Goal: Complete application form

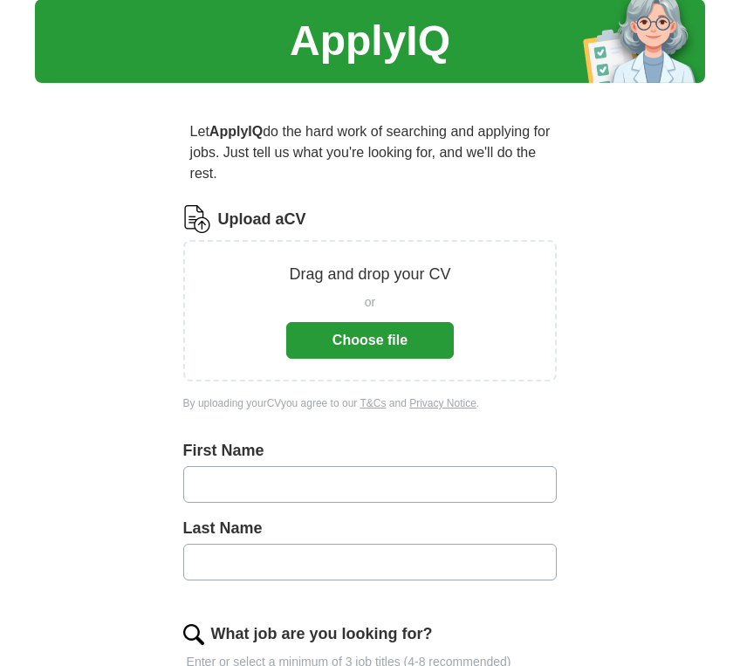
scroll to position [105, 0]
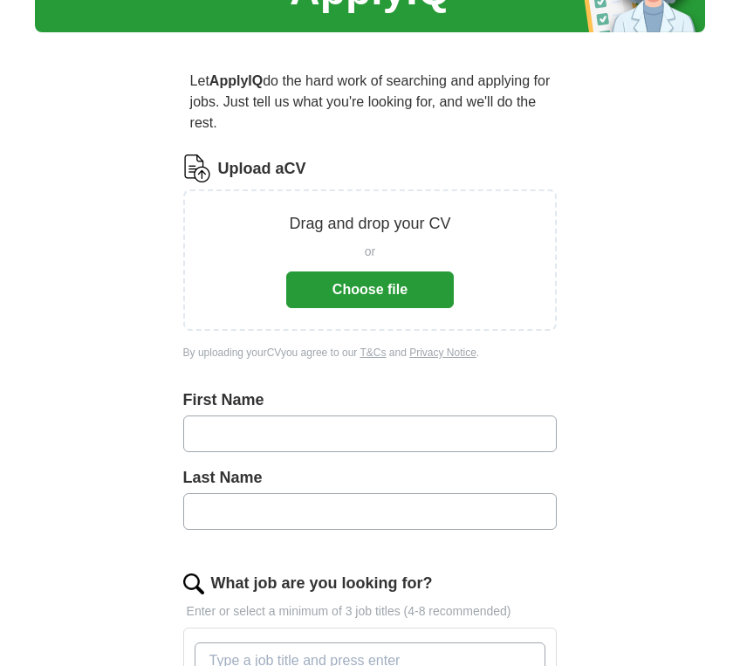
click at [385, 294] on button "Choose file" at bounding box center [370, 290] width 168 height 37
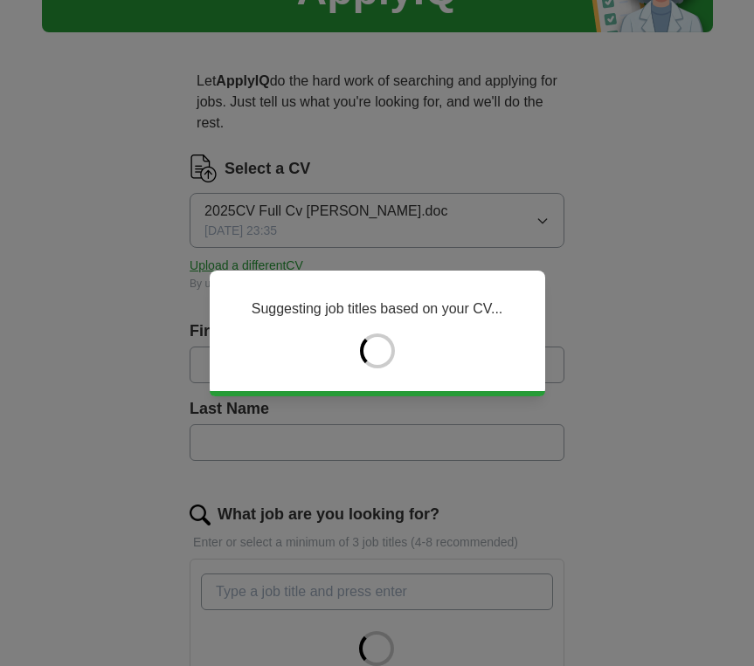
type input "****"
type input "******"
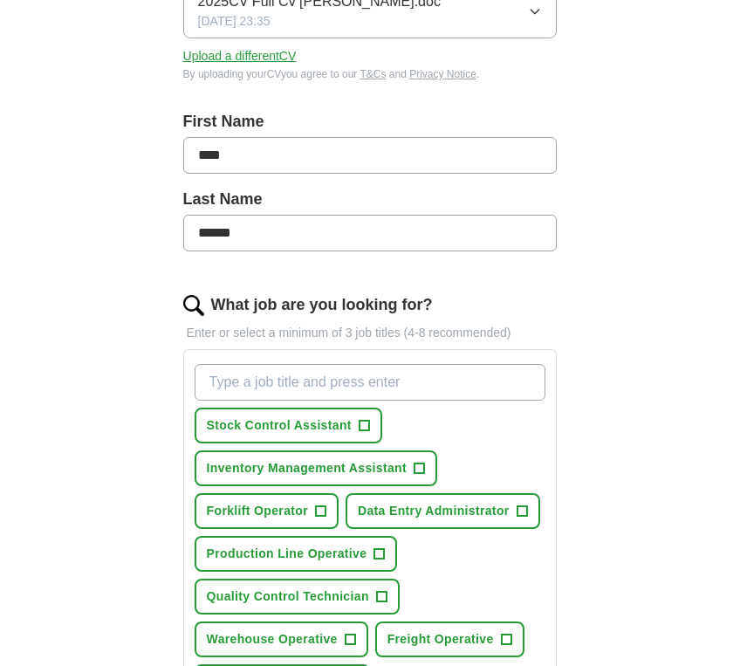
scroll to position [524, 0]
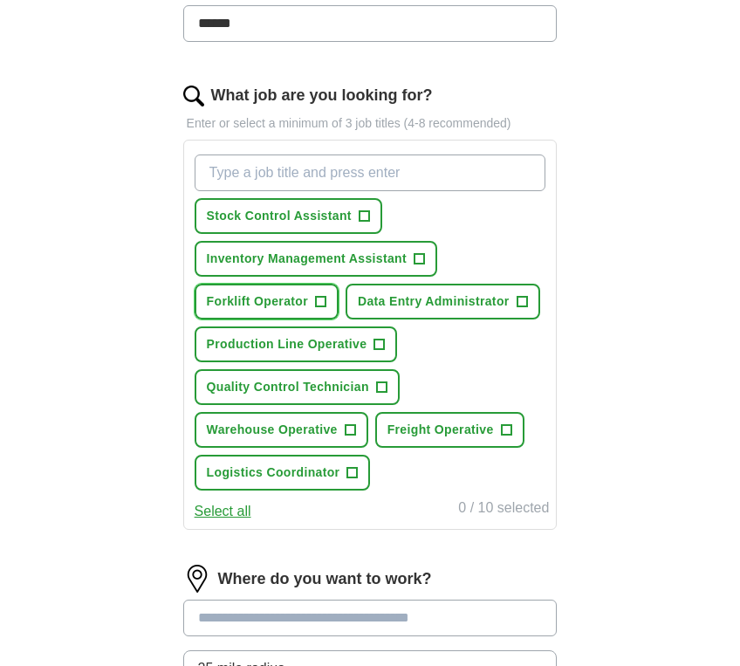
click at [324, 304] on span "+" at bounding box center [320, 302] width 10 height 14
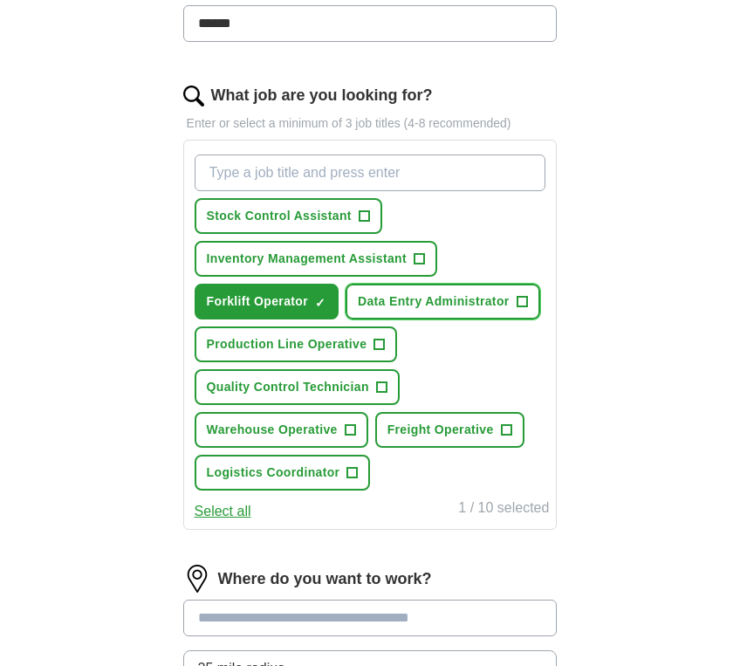
click at [527, 305] on button "Data Entry Administrator +" at bounding box center [443, 302] width 195 height 36
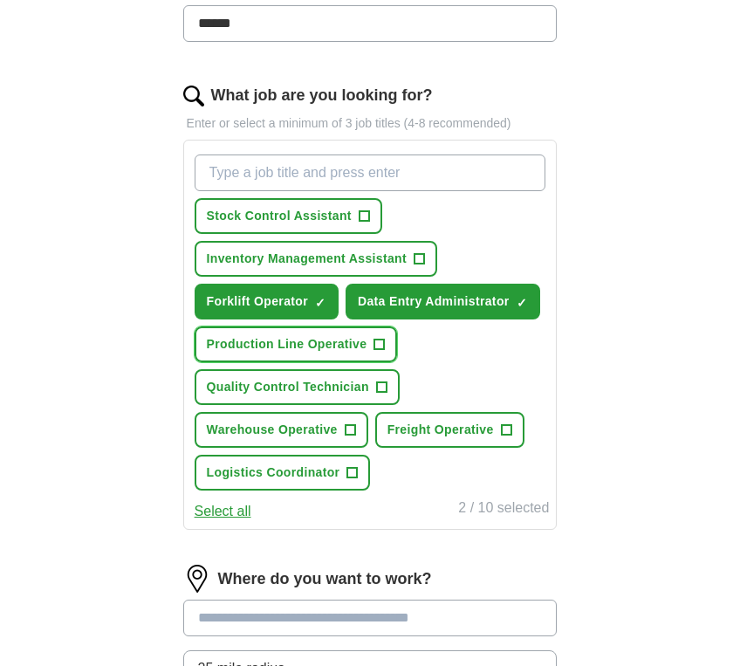
click at [381, 349] on span "+" at bounding box center [380, 345] width 10 height 14
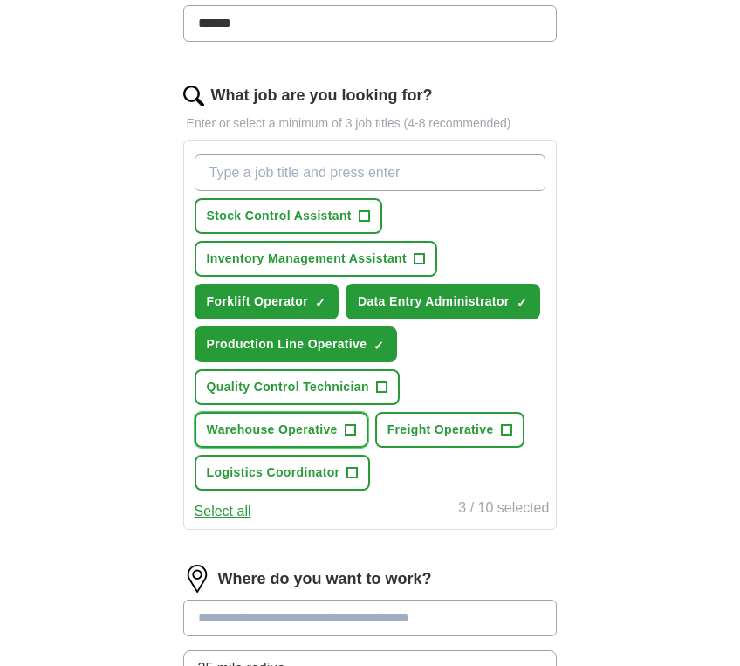
click at [348, 432] on span "+" at bounding box center [350, 431] width 10 height 14
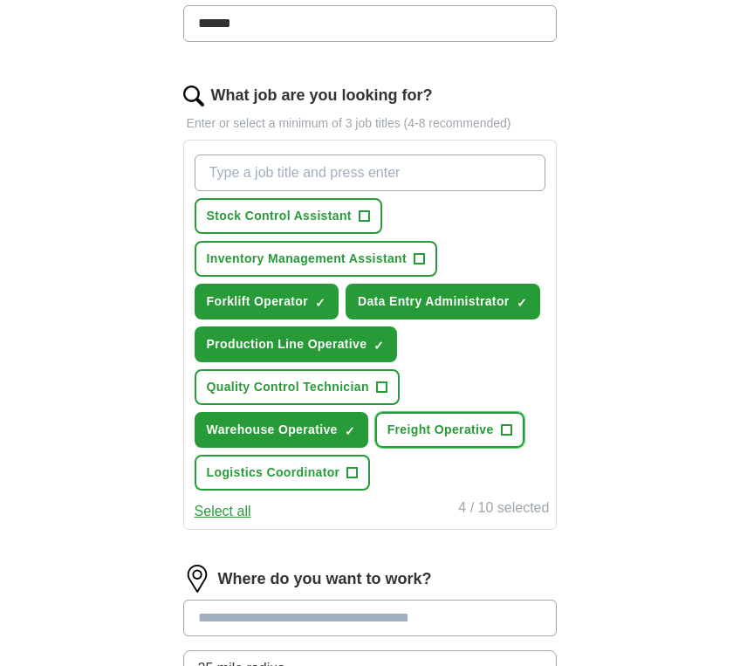
click at [502, 425] on span "+" at bounding box center [506, 431] width 10 height 14
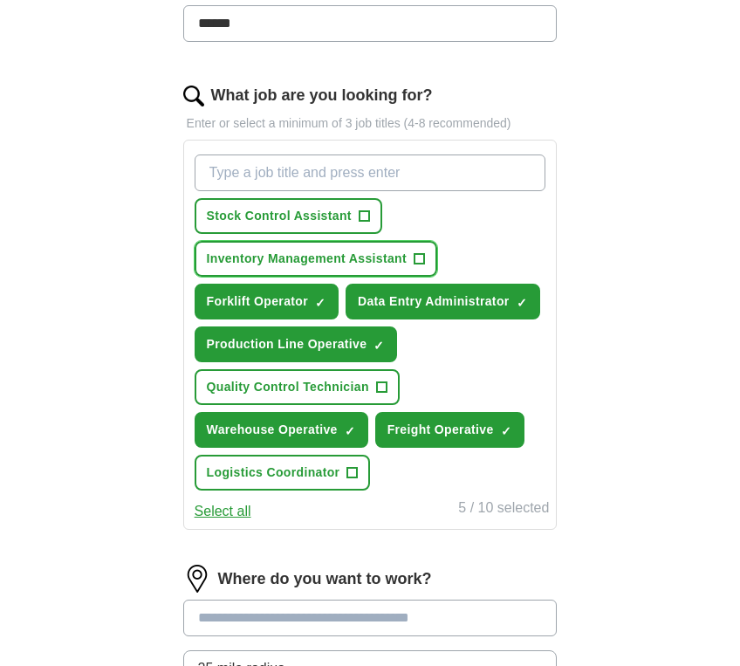
click at [417, 262] on span "+" at bounding box center [419, 259] width 10 height 14
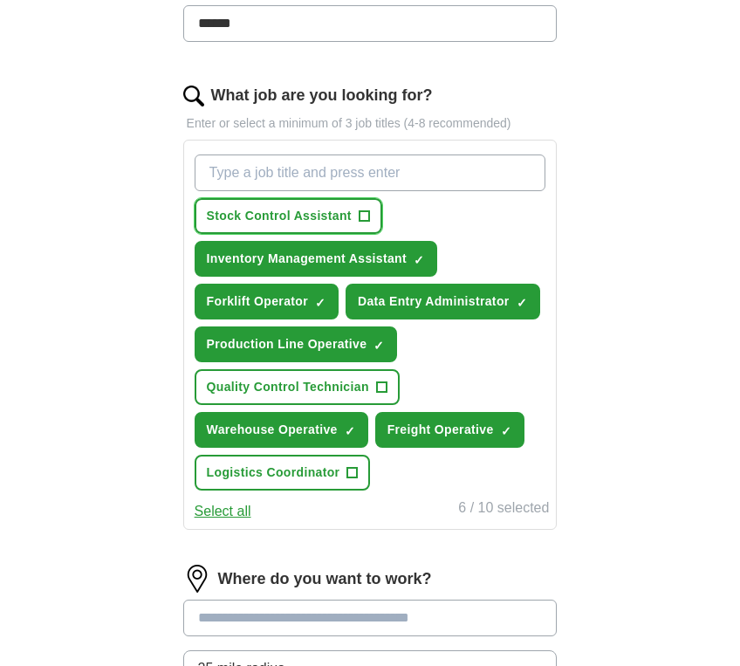
click at [363, 210] on span "+" at bounding box center [364, 217] width 10 height 14
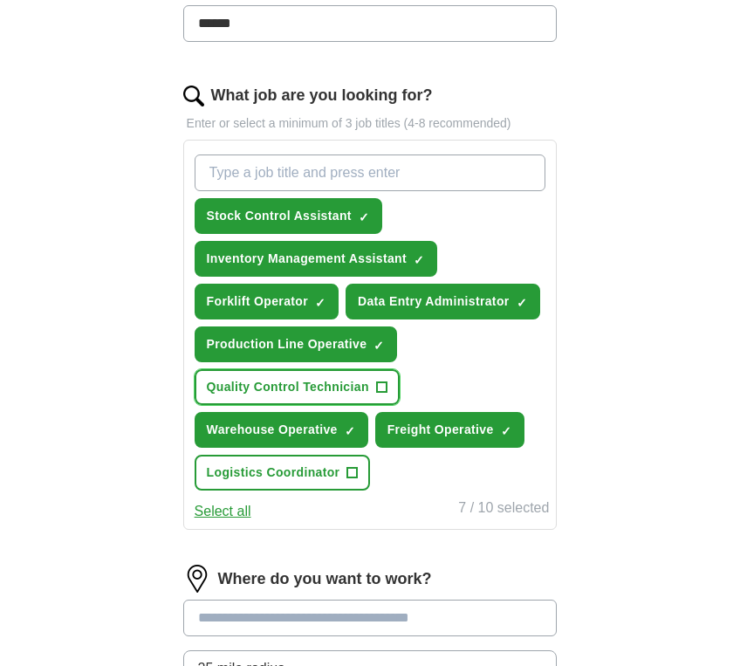
click at [379, 388] on span "+" at bounding box center [381, 388] width 10 height 14
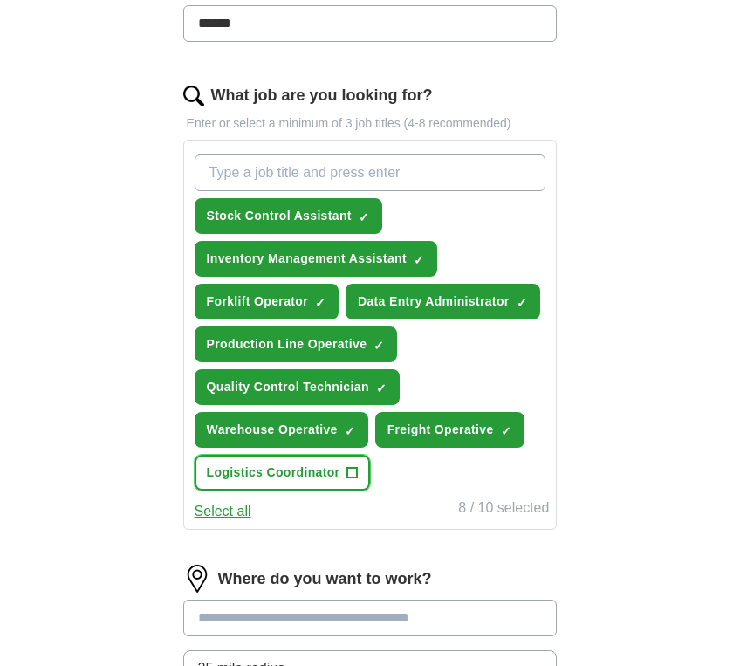
click at [355, 474] on span "+" at bounding box center [353, 473] width 10 height 14
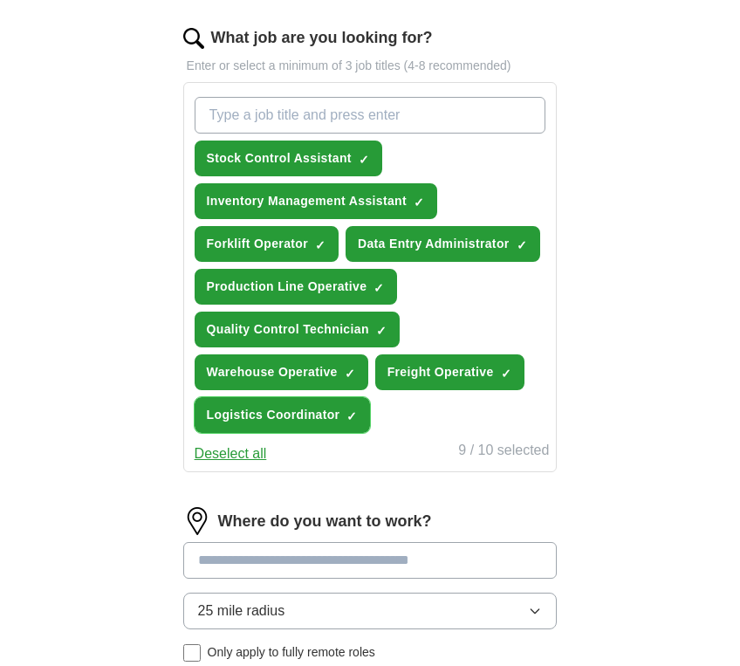
scroll to position [629, 0]
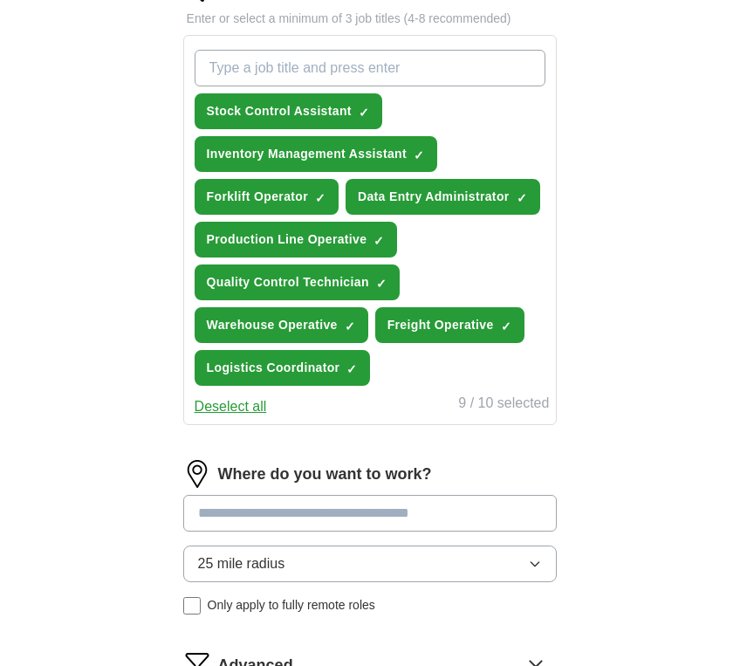
click at [294, 506] on input at bounding box center [370, 513] width 375 height 37
type input "***"
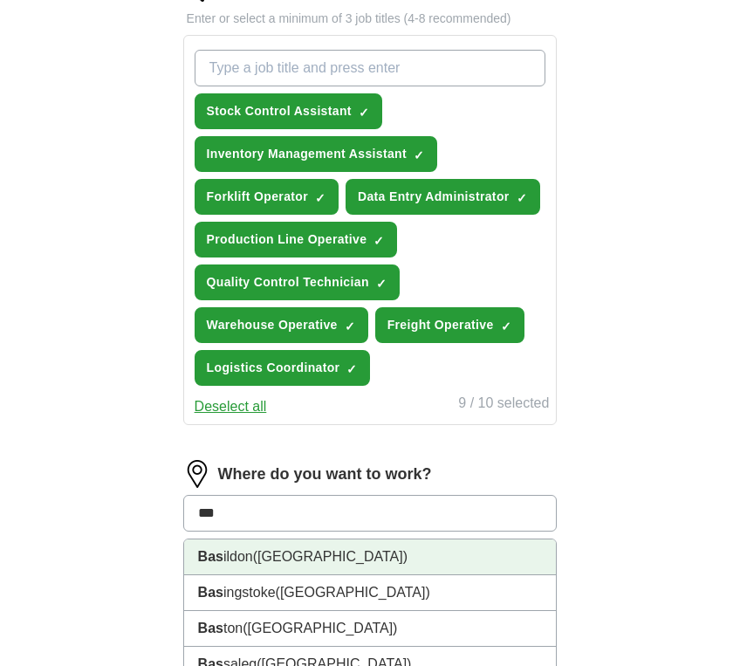
click at [295, 553] on span "([GEOGRAPHIC_DATA])" at bounding box center [330, 556] width 155 height 15
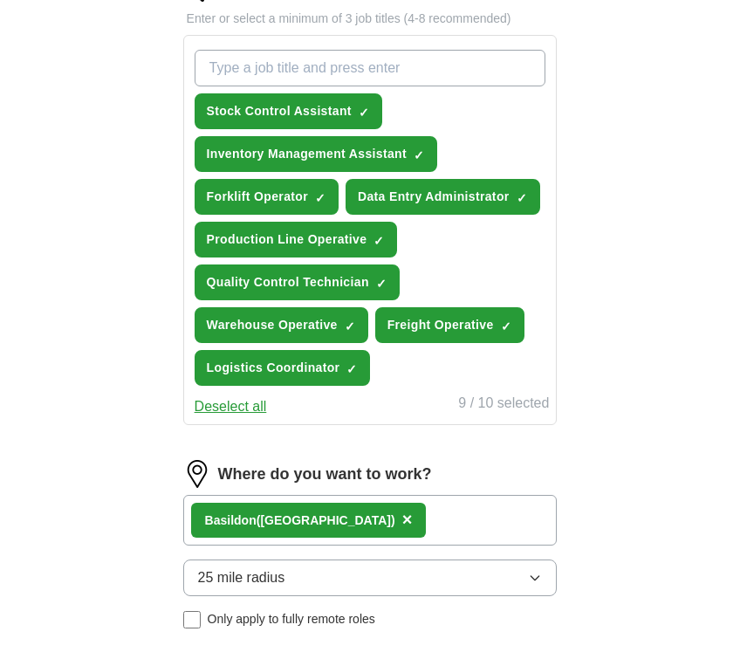
click at [548, 582] on button "25 mile radius" at bounding box center [370, 578] width 375 height 37
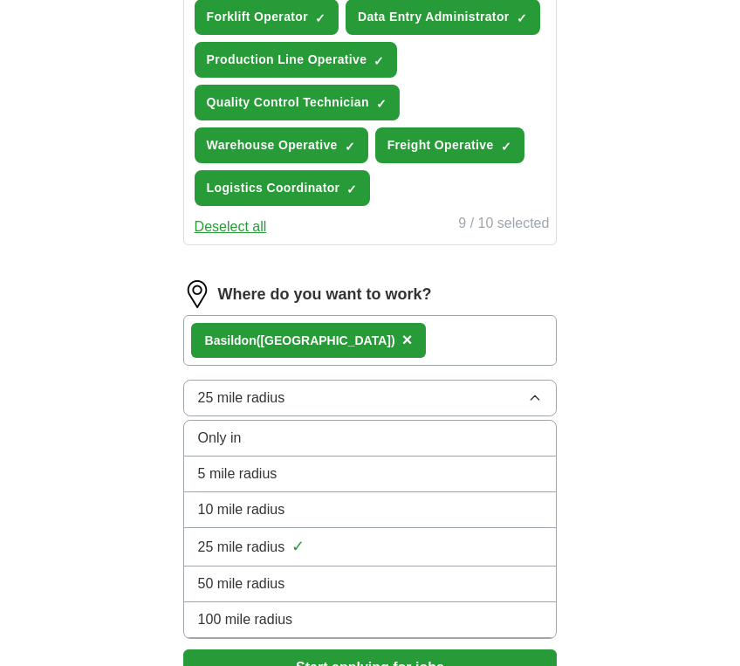
scroll to position [838, 0]
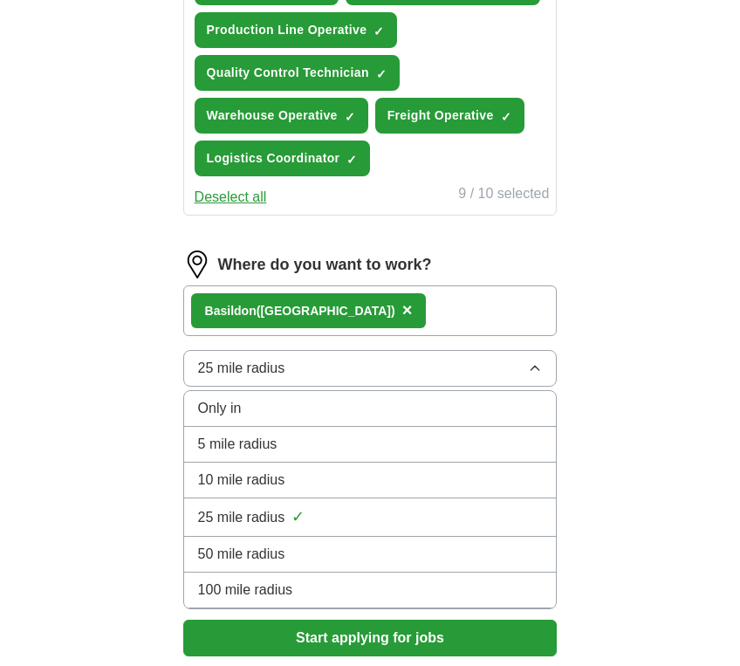
click at [308, 492] on li "10 mile radius" at bounding box center [370, 481] width 373 height 36
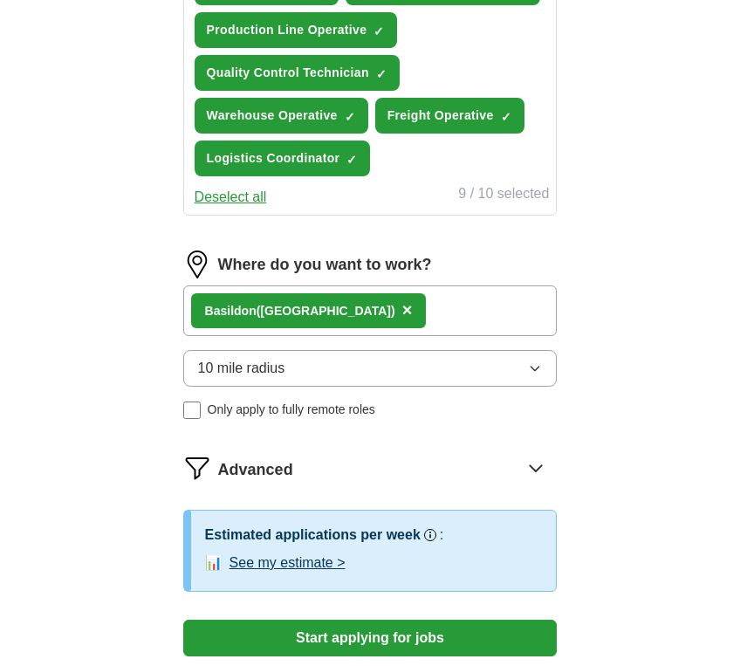
click at [608, 360] on div "Let ApplyIQ do the hard work of searching and applying for jobs. Just tell us w…" at bounding box center [370, 8] width 503 height 1391
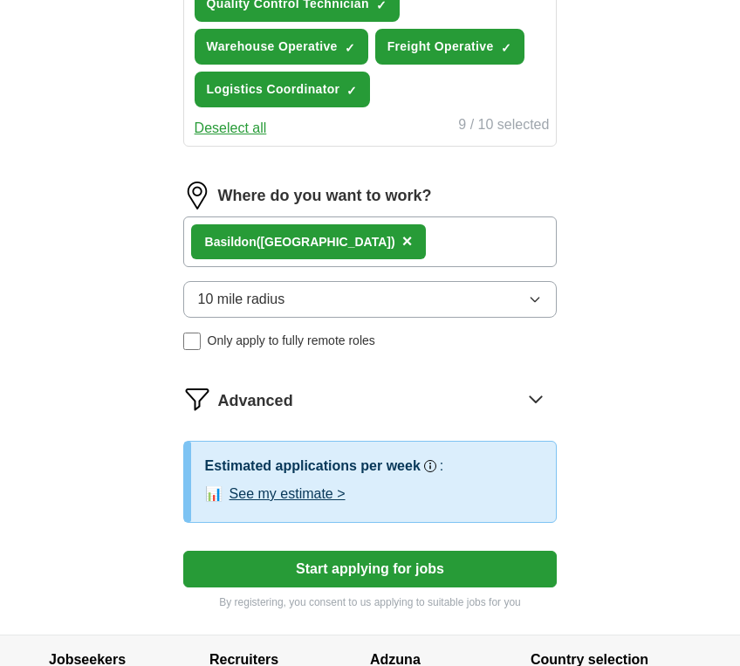
scroll to position [1048, 0]
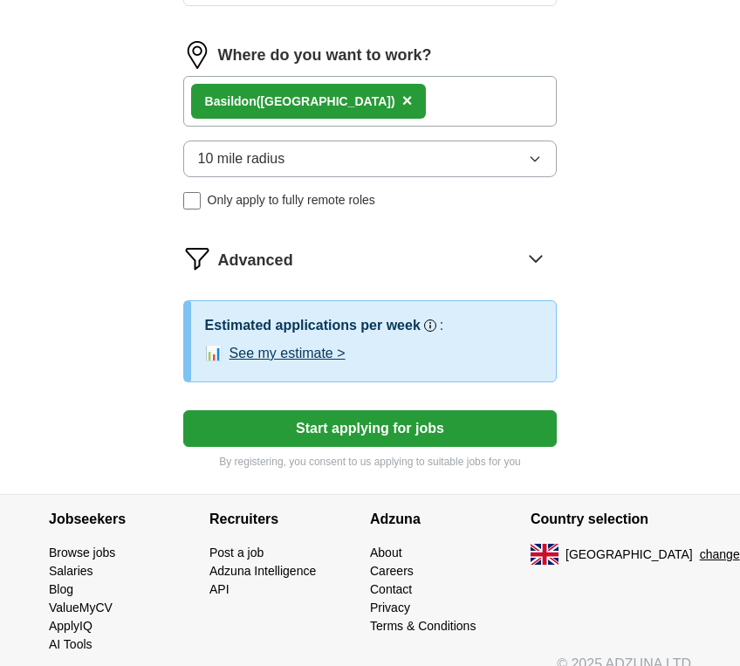
click at [535, 264] on icon at bounding box center [536, 258] width 28 height 28
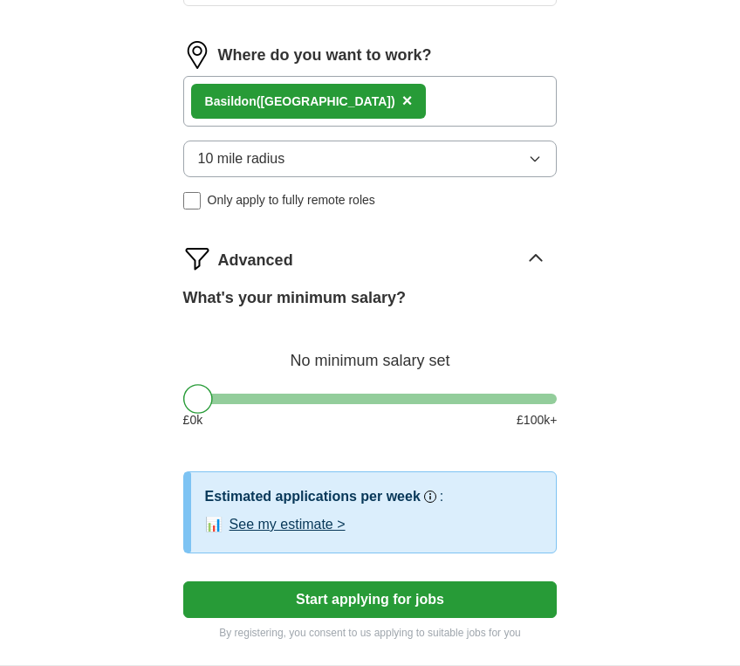
click at [545, 260] on icon at bounding box center [536, 258] width 28 height 28
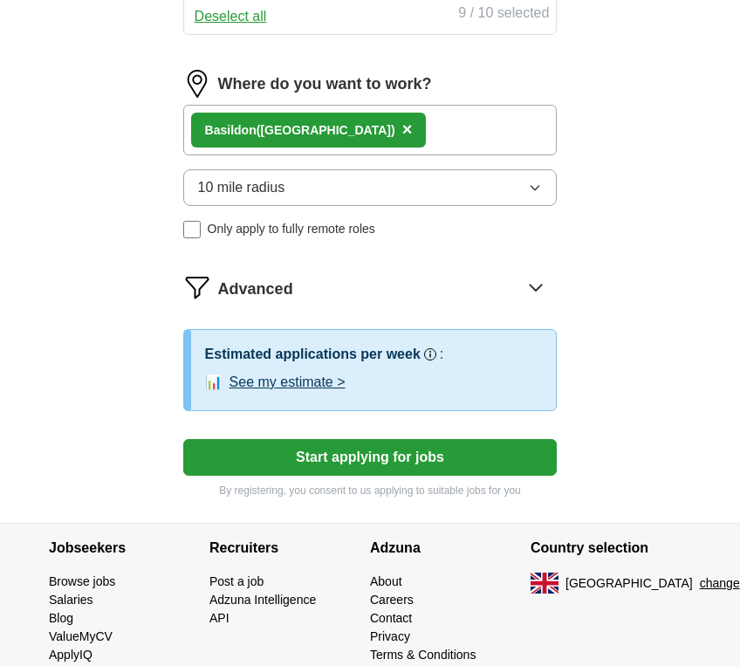
scroll to position [1071, 0]
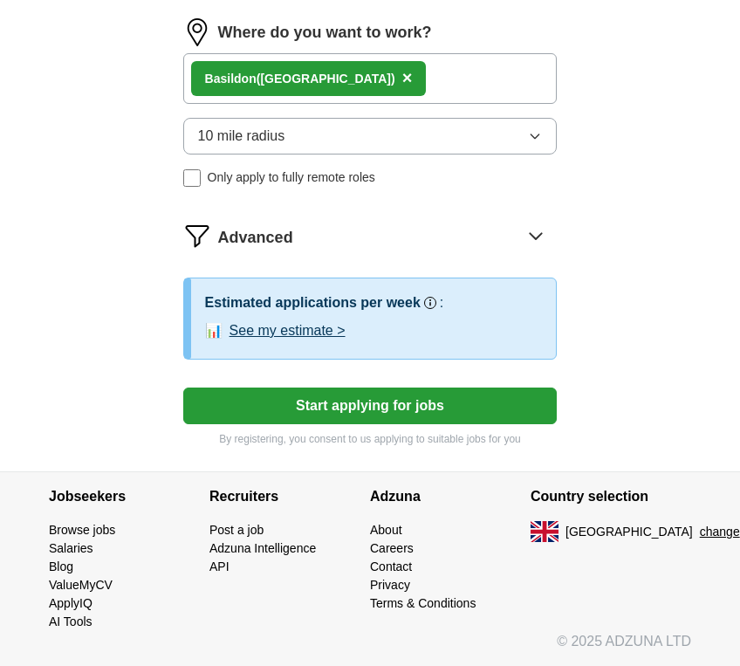
click at [405, 407] on button "Start applying for jobs" at bounding box center [370, 406] width 375 height 37
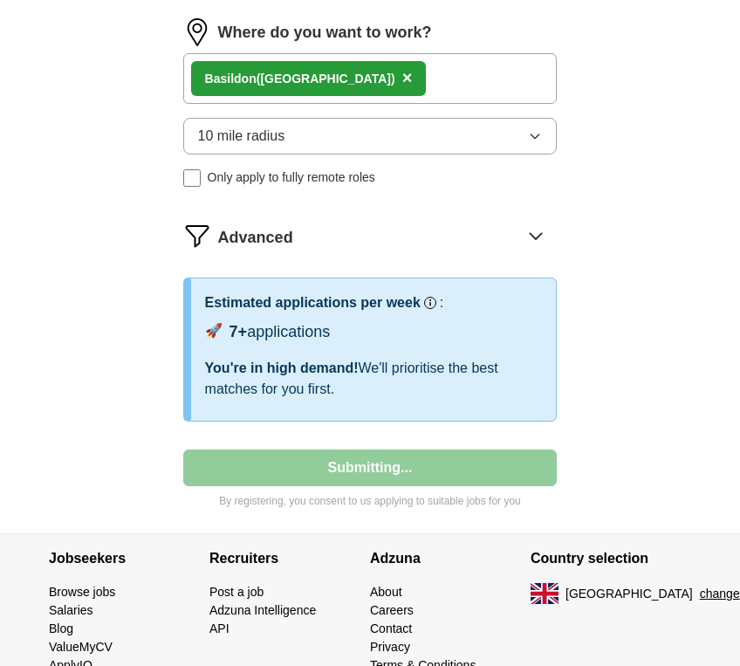
select select "**"
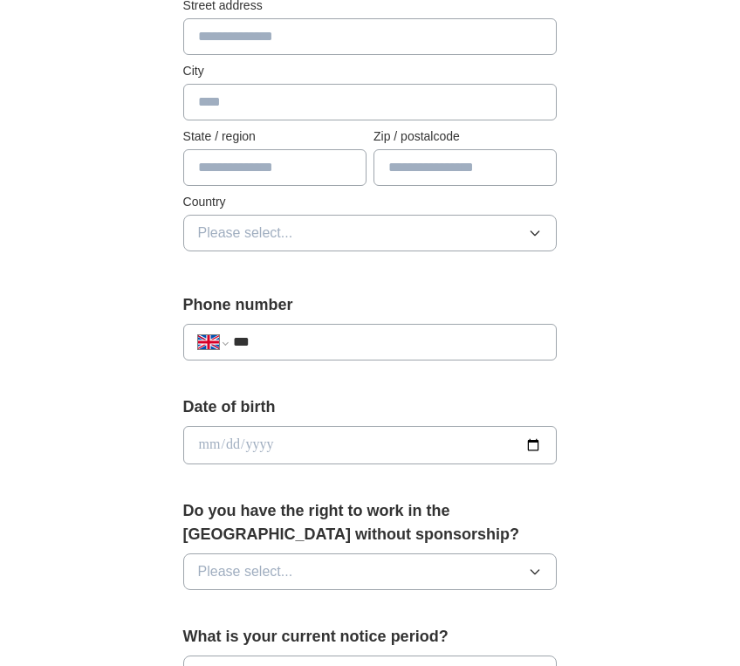
scroll to position [314, 0]
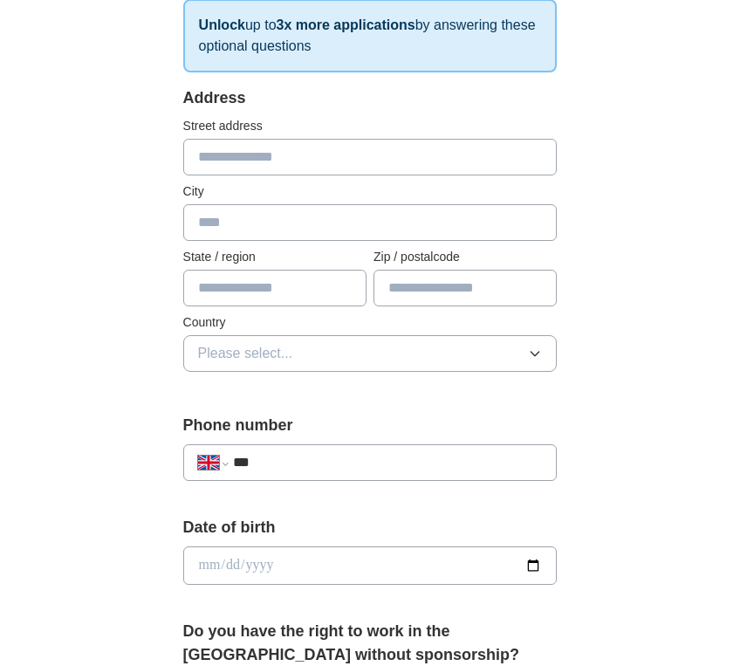
click at [535, 347] on icon "button" at bounding box center [535, 354] width 14 height 14
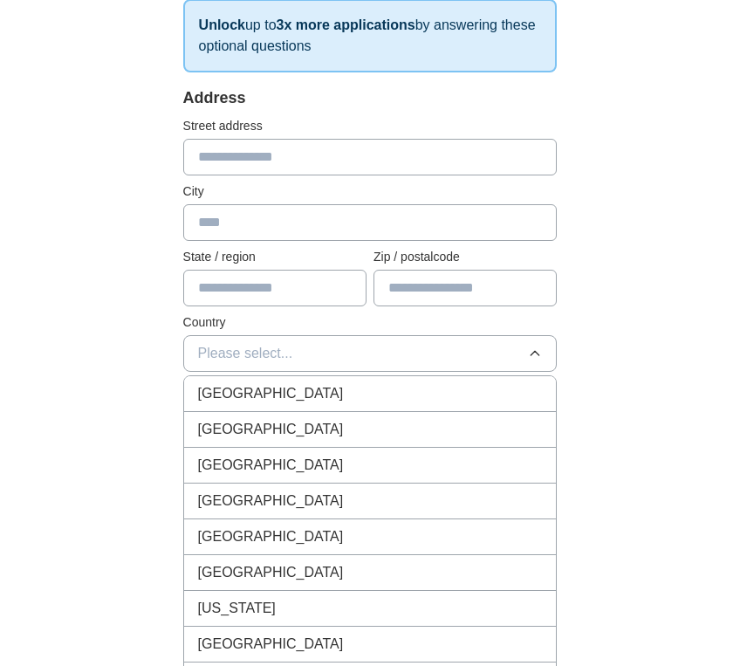
click at [287, 392] on span "[GEOGRAPHIC_DATA]" at bounding box center [271, 393] width 146 height 21
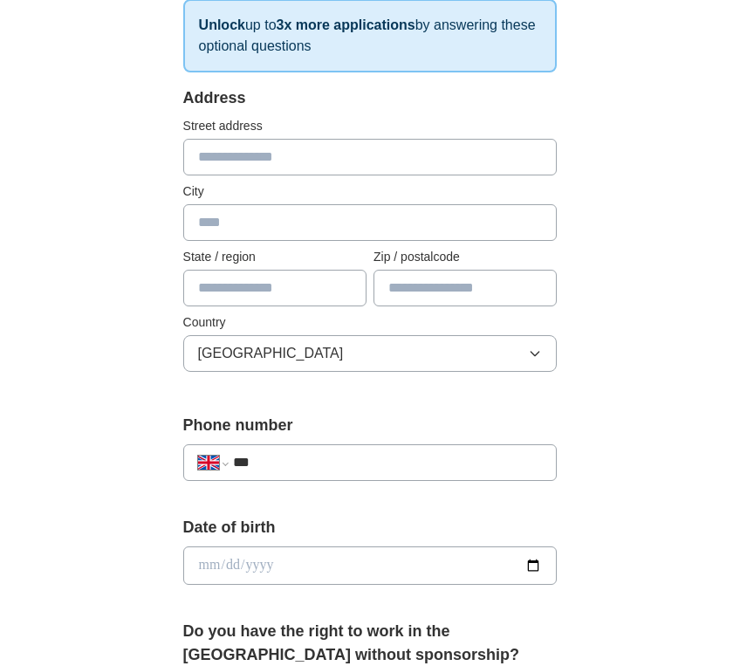
click at [277, 288] on input "text" at bounding box center [274, 288] width 183 height 37
type input "*****"
click at [642, 308] on div "**********" at bounding box center [370, 532] width 671 height 1587
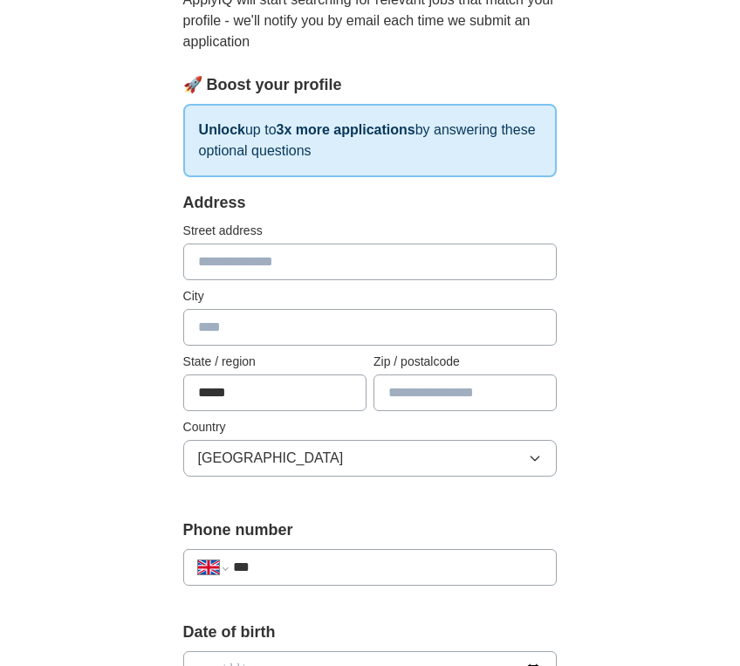
scroll to position [419, 0]
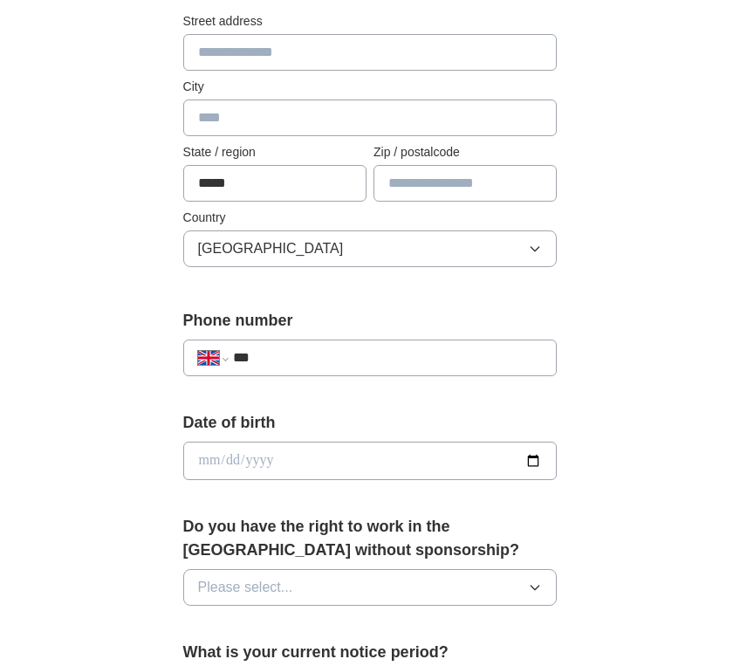
click at [402, 187] on input "text" at bounding box center [465, 183] width 183 height 37
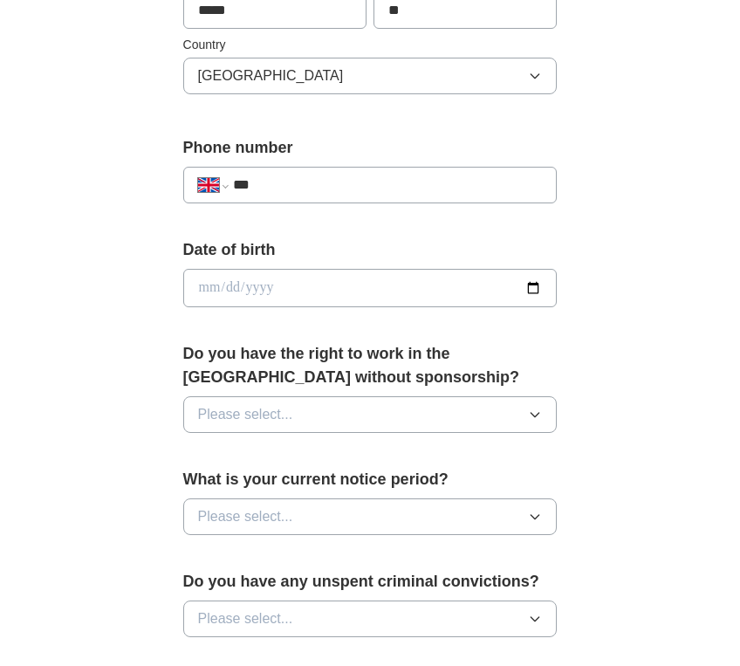
scroll to position [524, 0]
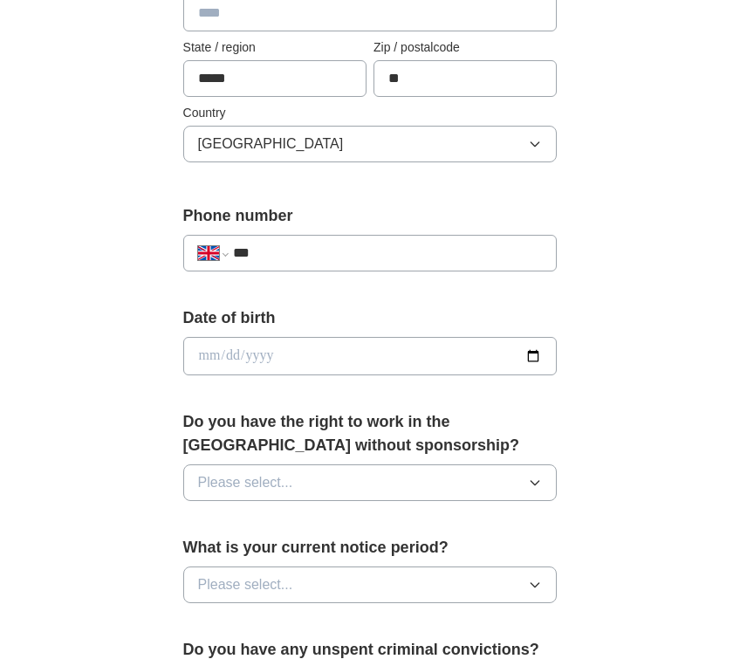
type input "**"
click at [389, 245] on input "***" at bounding box center [388, 253] width 310 height 21
click at [544, 353] on input "date" at bounding box center [370, 356] width 375 height 38
click at [680, 277] on div "**********" at bounding box center [370, 322] width 671 height 1587
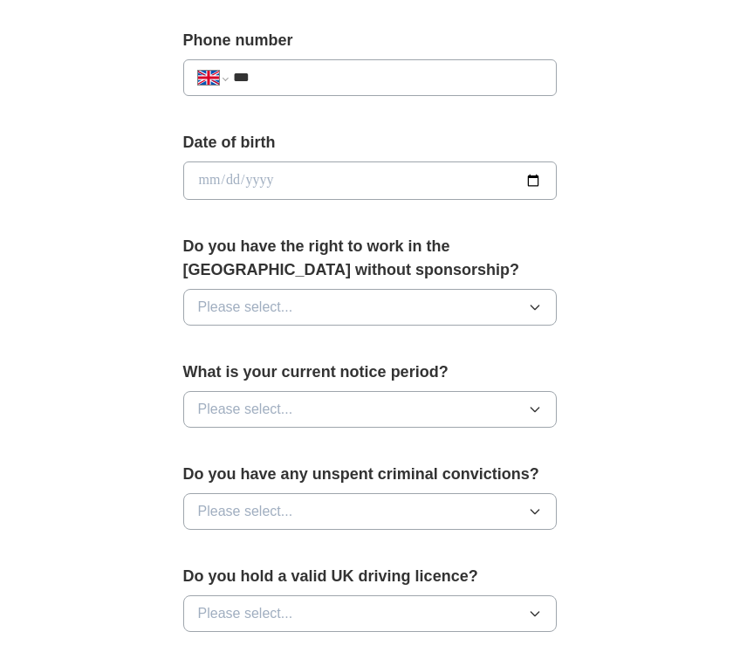
scroll to position [838, 0]
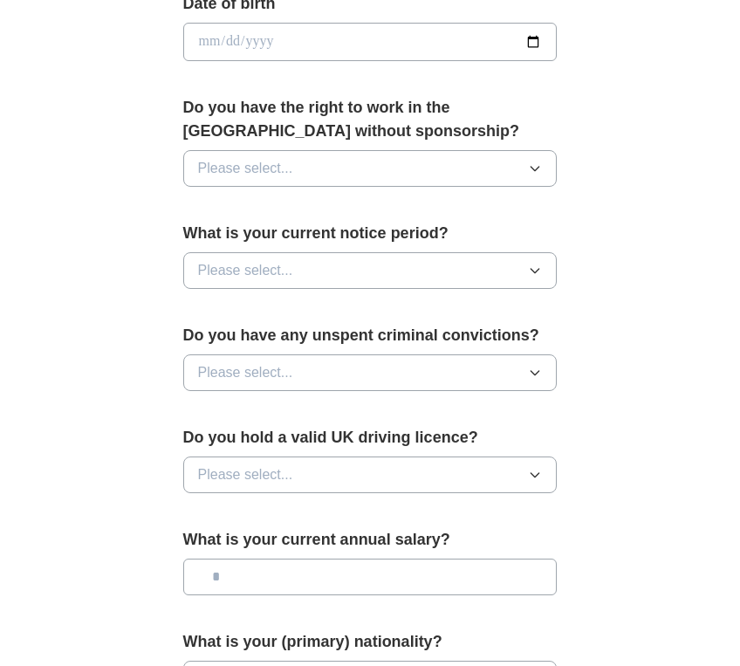
click at [527, 174] on button "Please select..." at bounding box center [370, 168] width 375 height 37
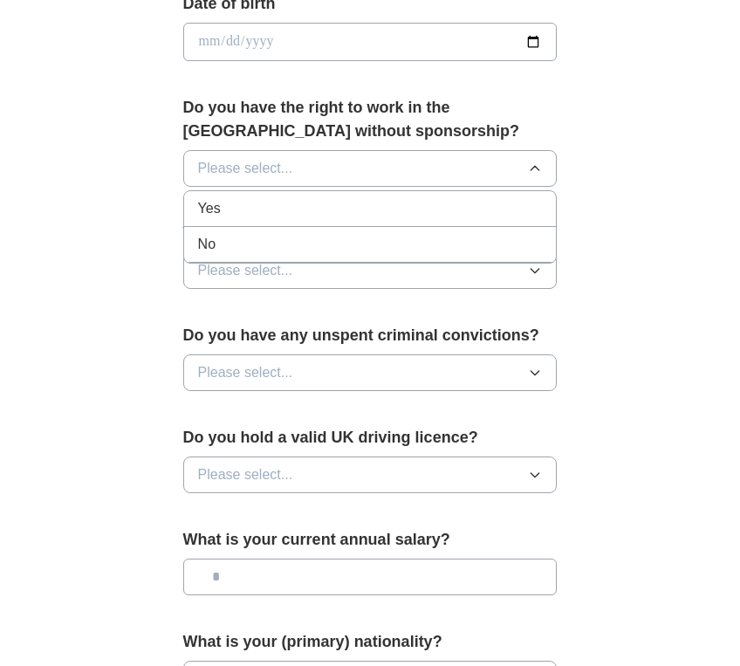
click at [365, 224] on li "Yes" at bounding box center [370, 209] width 373 height 36
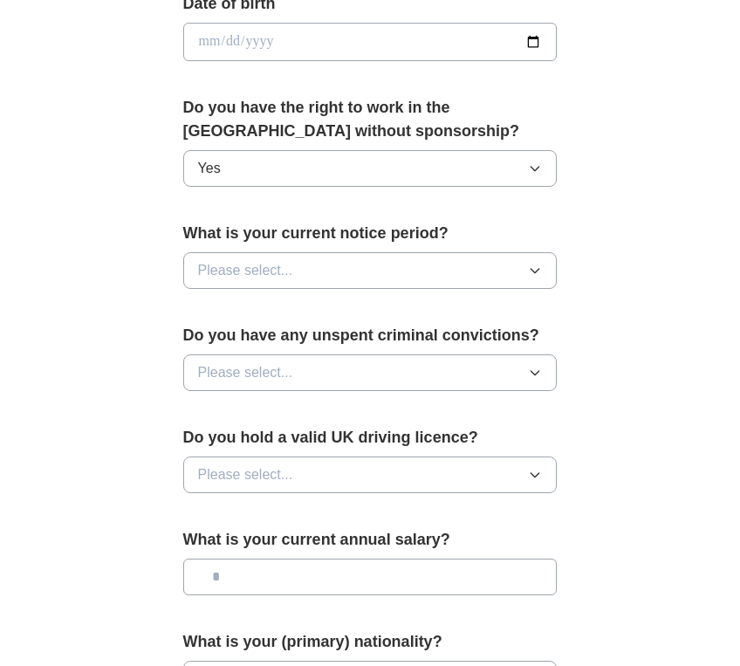
click at [540, 269] on icon "button" at bounding box center [536, 271] width 8 height 4
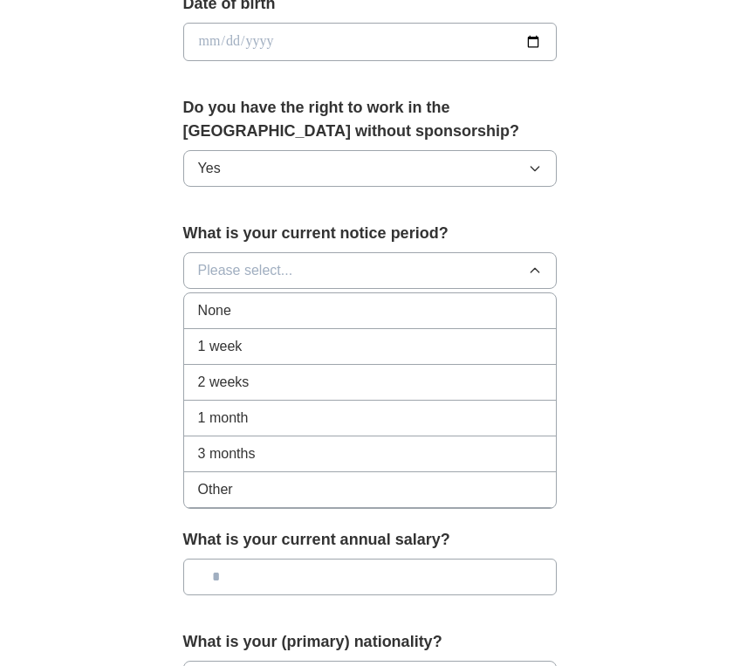
click at [642, 338] on div "**********" at bounding box center [370, 8] width 671 height 1587
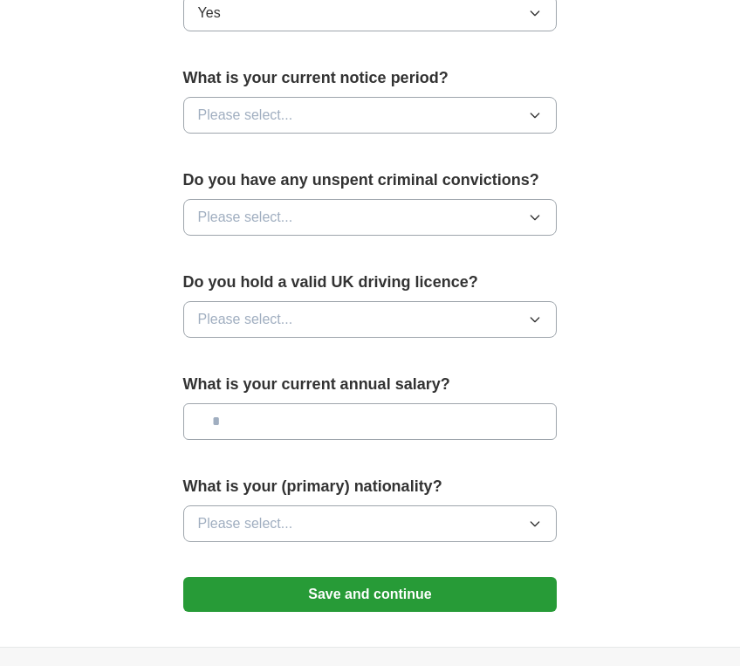
scroll to position [943, 0]
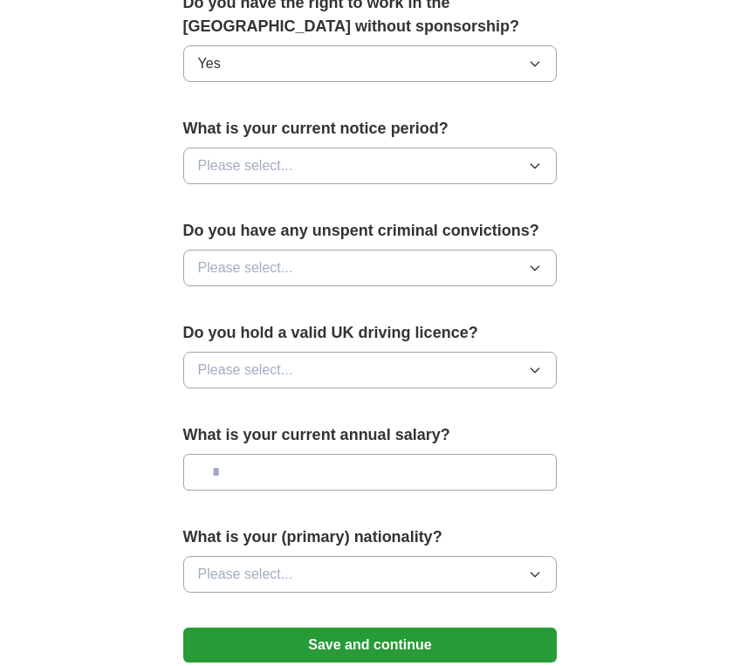
click at [548, 271] on button "Please select..." at bounding box center [370, 268] width 375 height 37
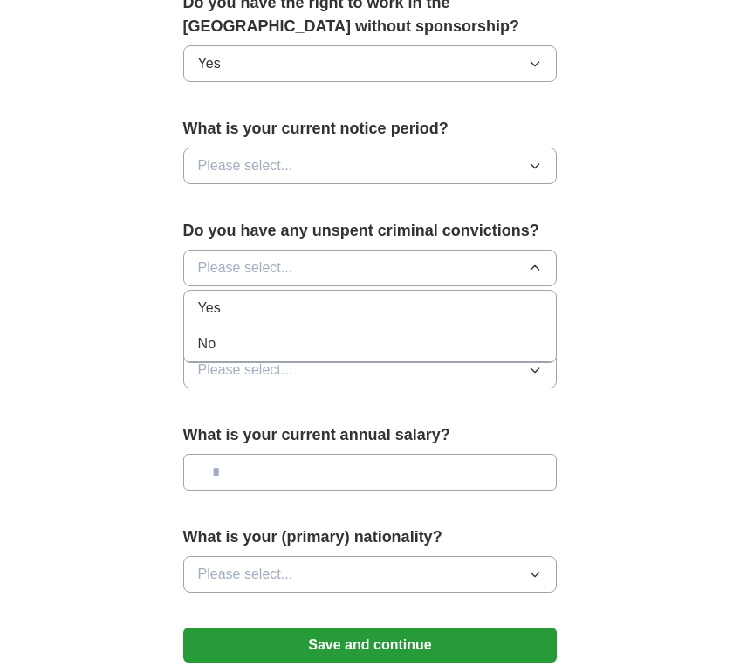
click at [287, 354] on div "No" at bounding box center [370, 344] width 345 height 21
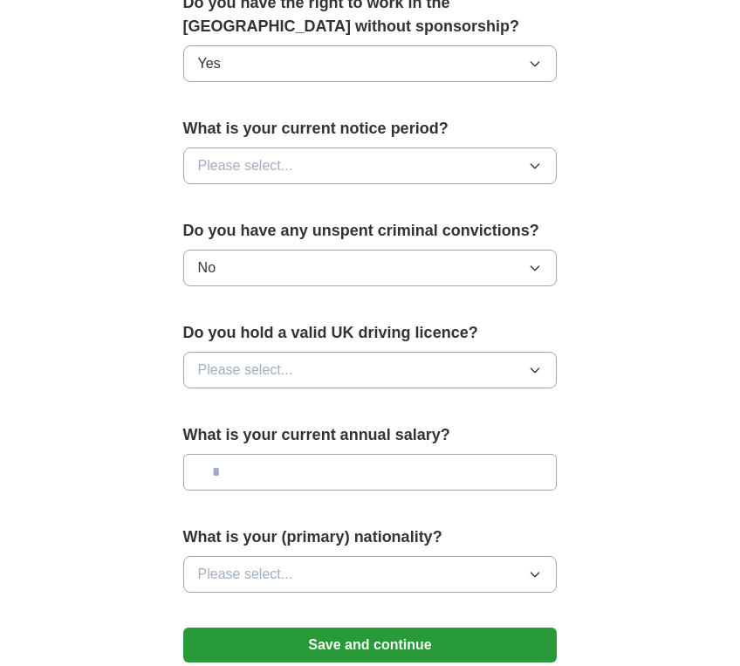
click at [521, 375] on button "Please select..." at bounding box center [370, 370] width 375 height 37
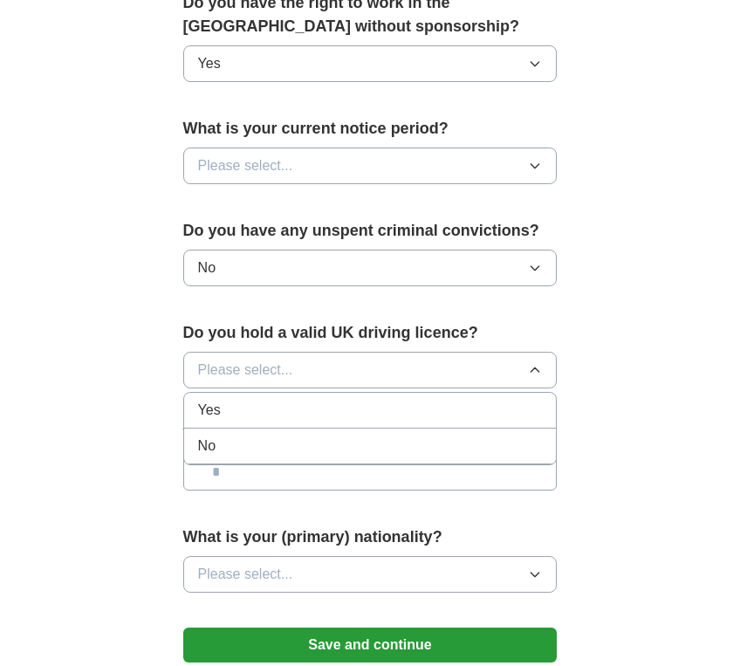
click at [293, 454] on div "No" at bounding box center [370, 446] width 345 height 21
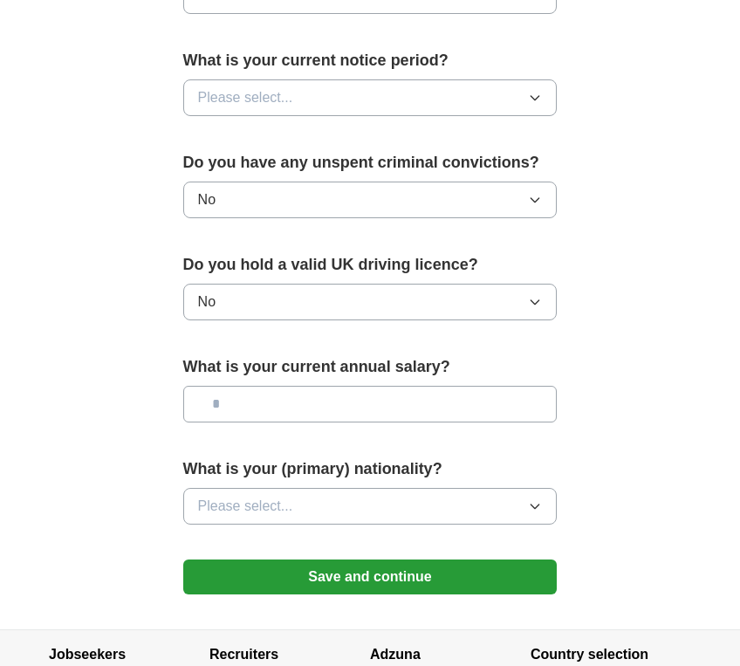
scroll to position [1048, 0]
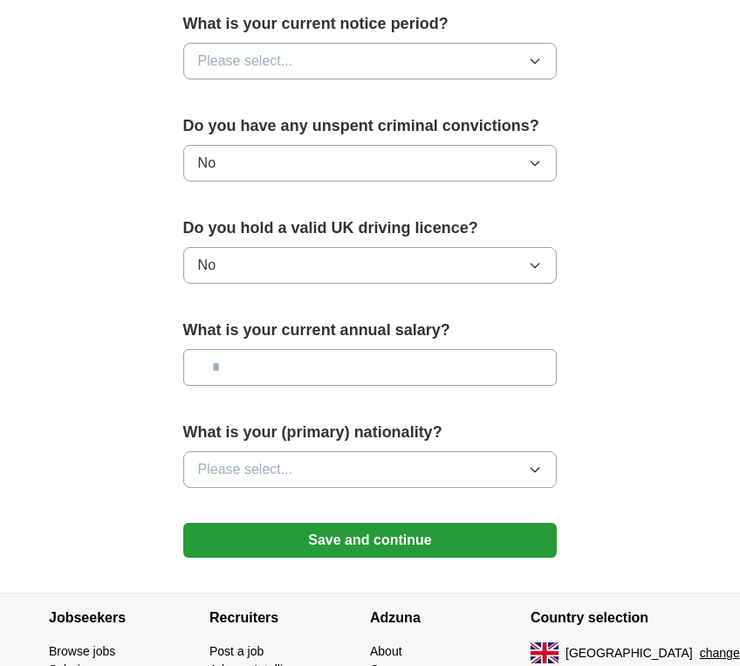
click at [539, 67] on icon "button" at bounding box center [535, 61] width 14 height 14
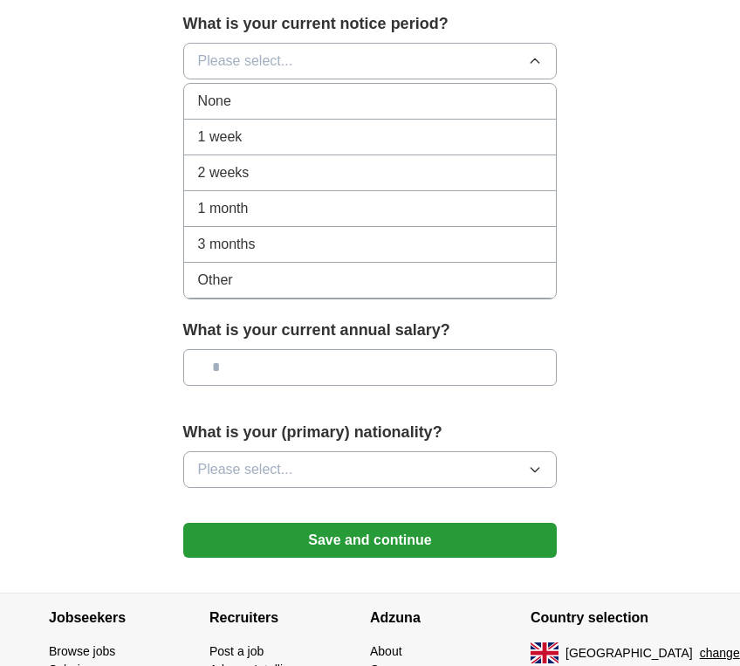
click at [239, 278] on div "Other" at bounding box center [370, 280] width 345 height 21
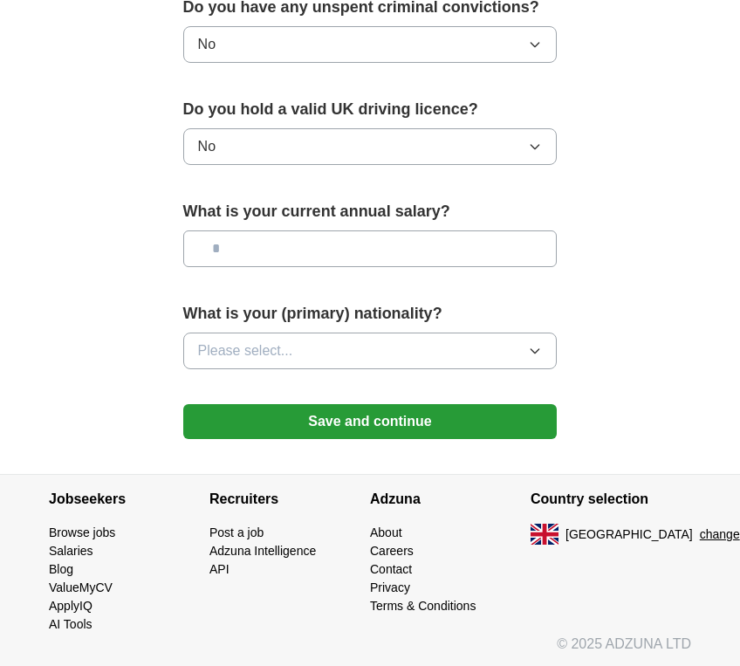
scroll to position [1169, 0]
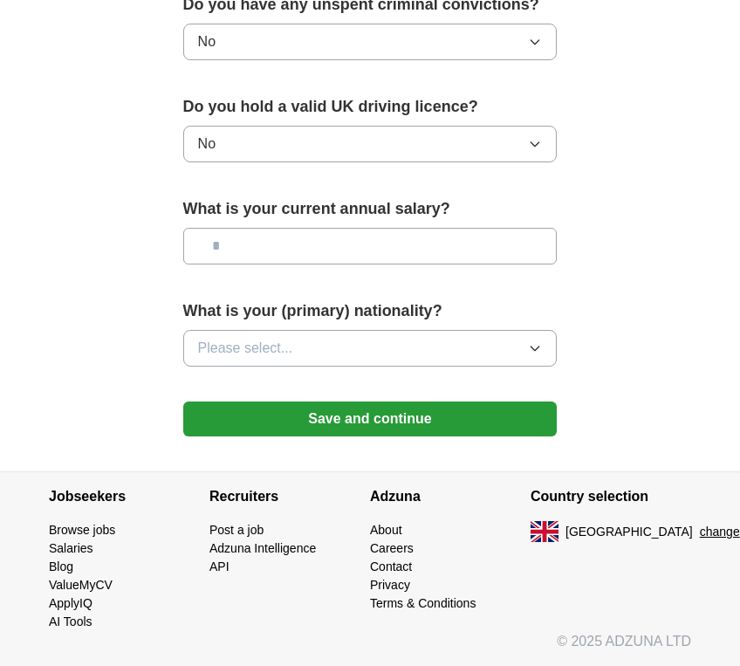
click at [535, 348] on icon "button" at bounding box center [535, 348] width 14 height 14
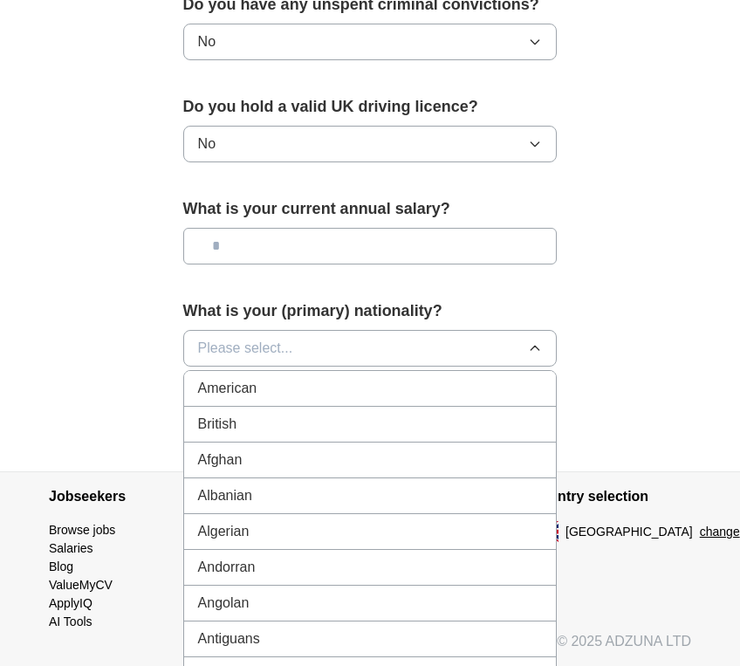
click at [332, 436] on li "British" at bounding box center [370, 425] width 373 height 36
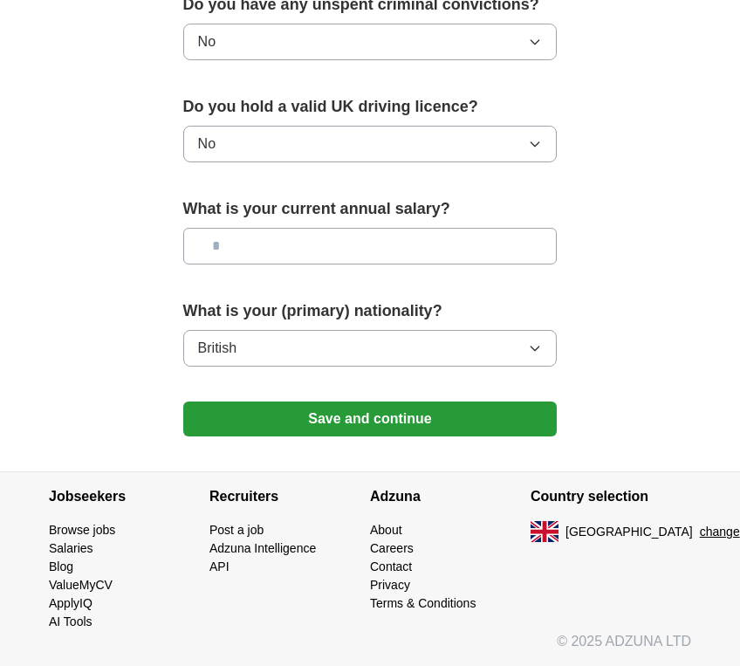
click at [348, 415] on button "Save and continue" at bounding box center [370, 419] width 375 height 35
